Goal: Task Accomplishment & Management: Manage account settings

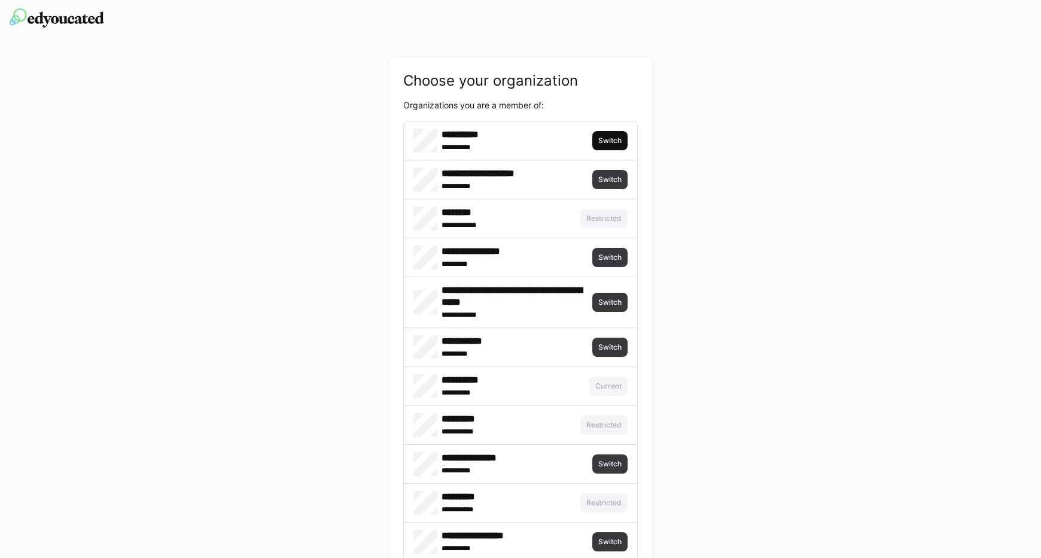
click at [617, 142] on span "Switch" at bounding box center [610, 141] width 26 height 10
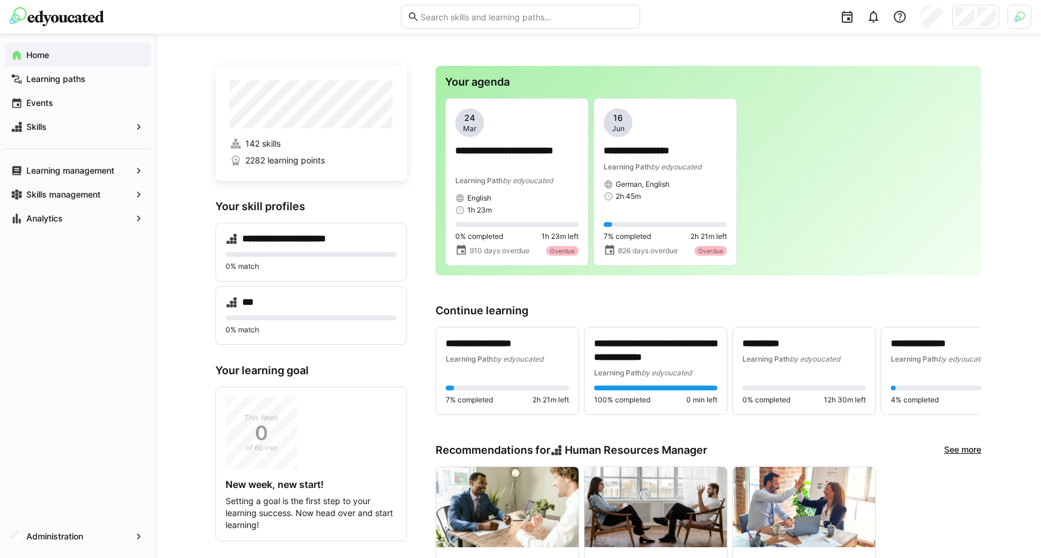
click at [1027, 17] on div at bounding box center [1020, 17] width 24 height 24
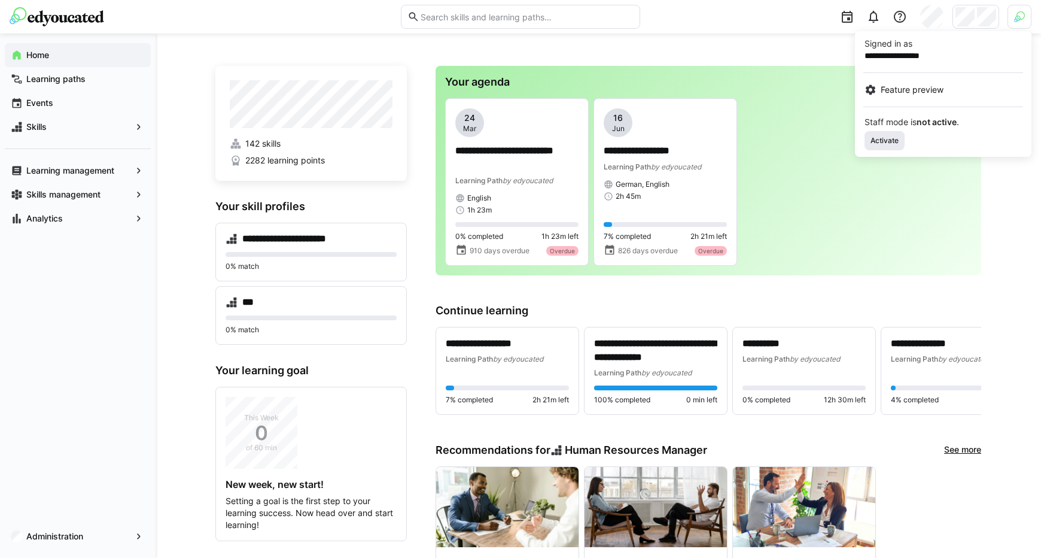
click at [882, 135] on app-staff-mode-control "Staff mode is not active . Activate" at bounding box center [943, 134] width 157 height 32
click at [888, 137] on span "Activate" at bounding box center [885, 141] width 31 height 10
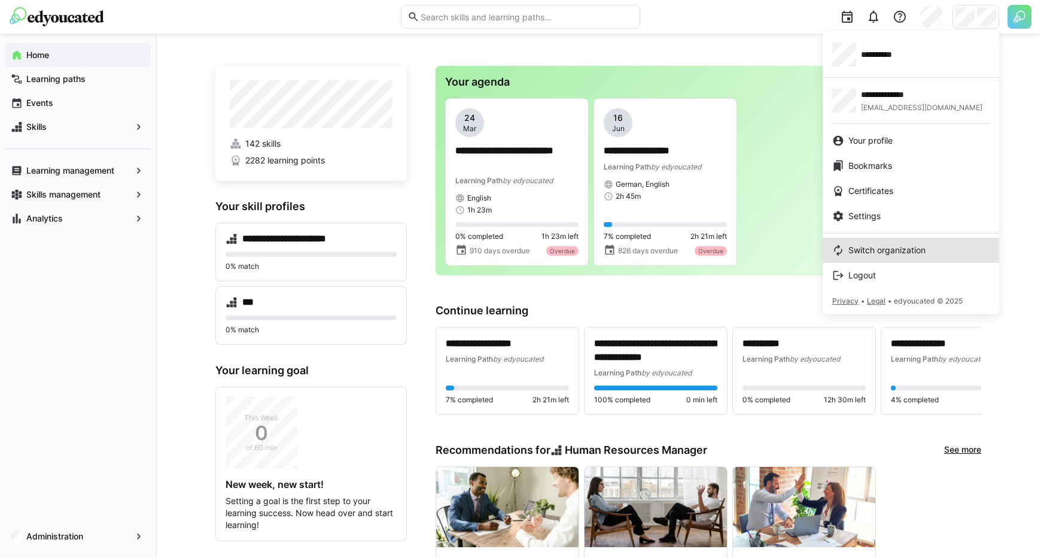
drag, startPoint x: 901, startPoint y: 248, endPoint x: 886, endPoint y: 256, distance: 16.3
click at [901, 247] on span "Switch organization" at bounding box center [887, 250] width 77 height 12
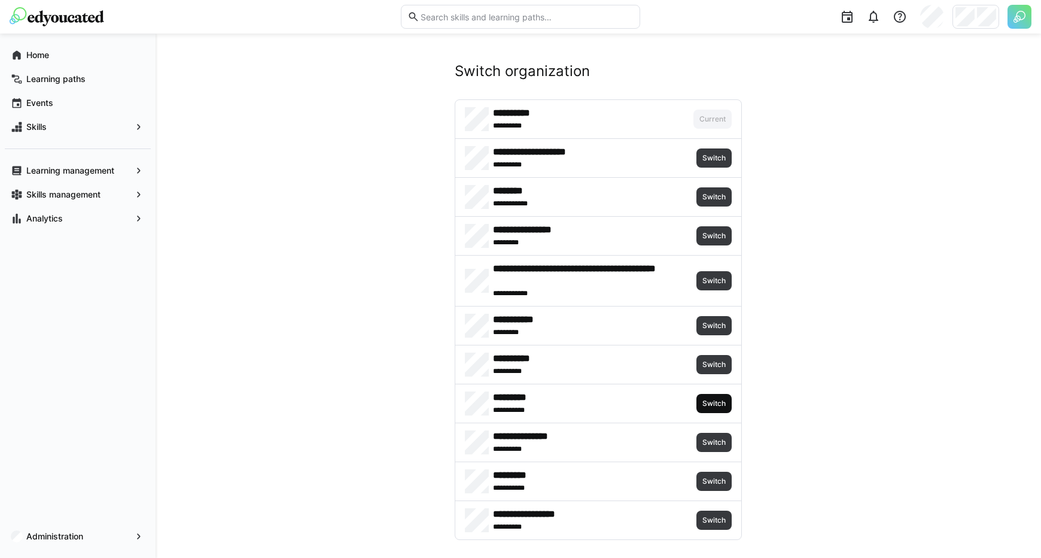
click at [728, 410] on span "Switch" at bounding box center [714, 403] width 35 height 19
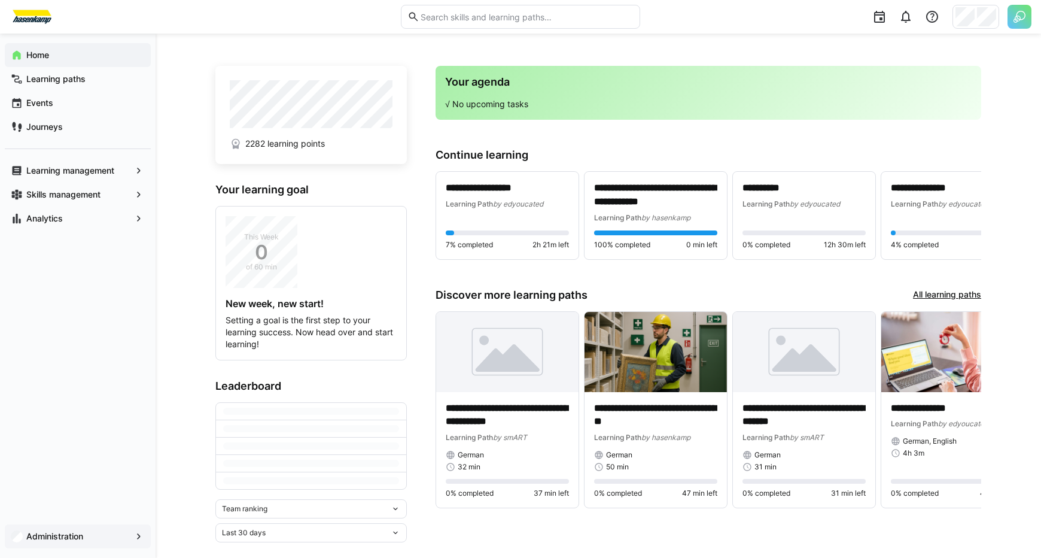
click at [107, 536] on span "Administration" at bounding box center [78, 536] width 107 height 12
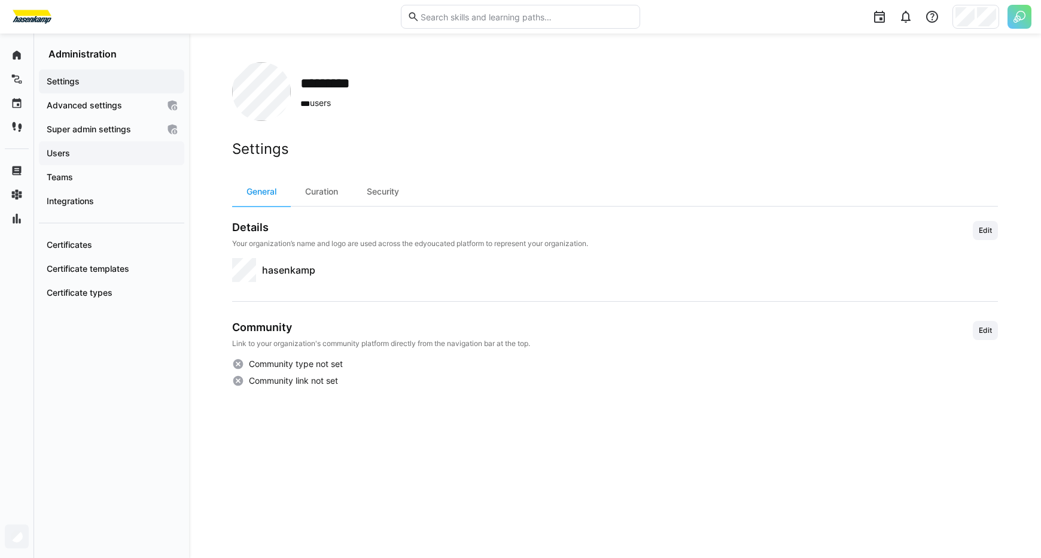
click at [59, 146] on div "Users" at bounding box center [111, 153] width 145 height 24
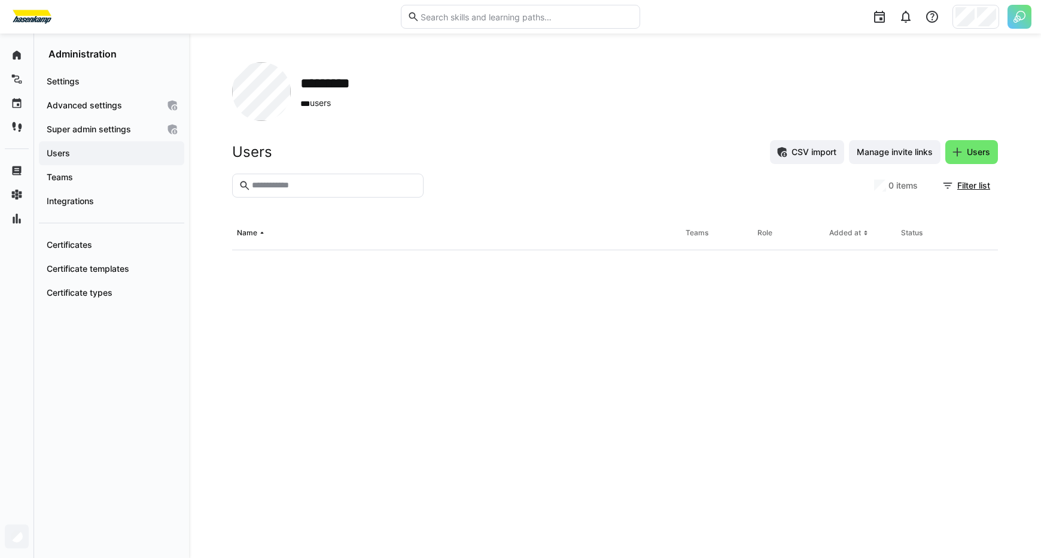
click at [300, 184] on input "text" at bounding box center [334, 185] width 166 height 11
type input "*****"
click at [306, 254] on div at bounding box center [456, 267] width 449 height 34
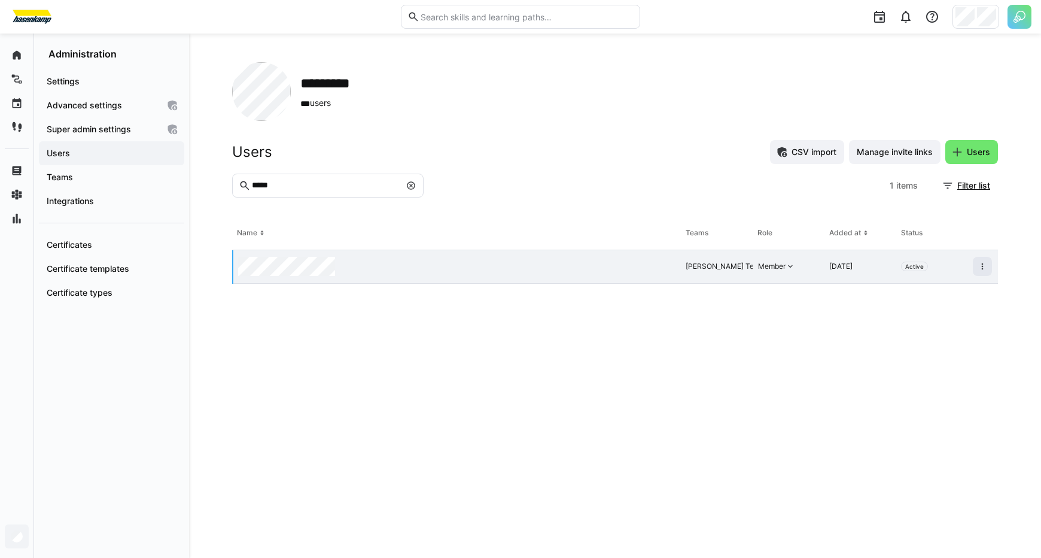
click at [271, 256] on div at bounding box center [457, 267] width 448 height 34
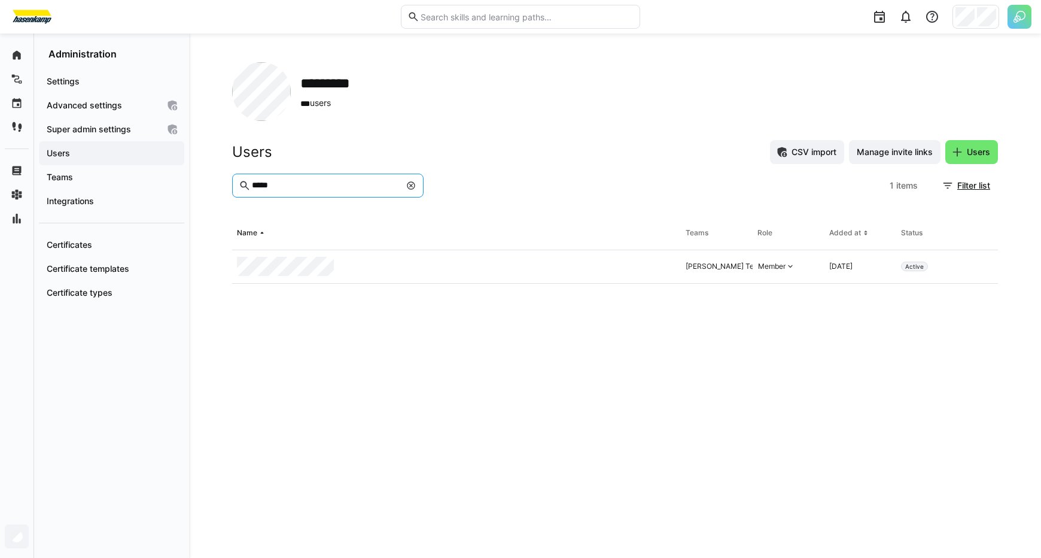
drag, startPoint x: 287, startPoint y: 189, endPoint x: 96, endPoint y: 160, distance: 193.7
click at [251, 180] on input "*****" at bounding box center [326, 185] width 150 height 11
type input "*"
type input "*******"
